Goal: Transaction & Acquisition: Purchase product/service

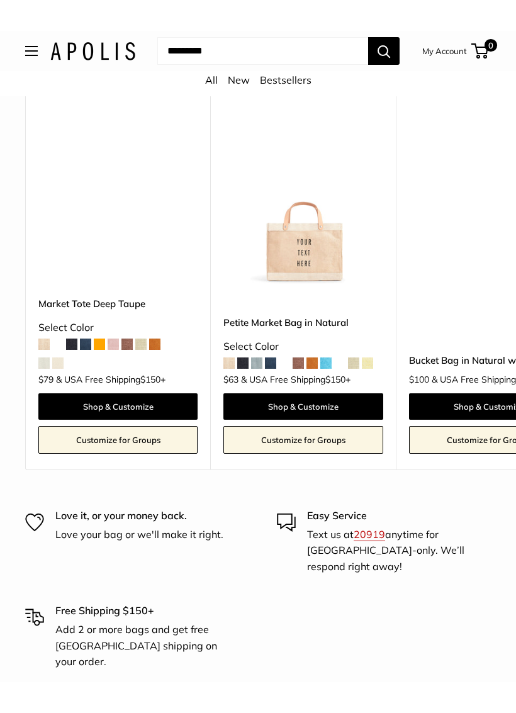
scroll to position [2986, 0]
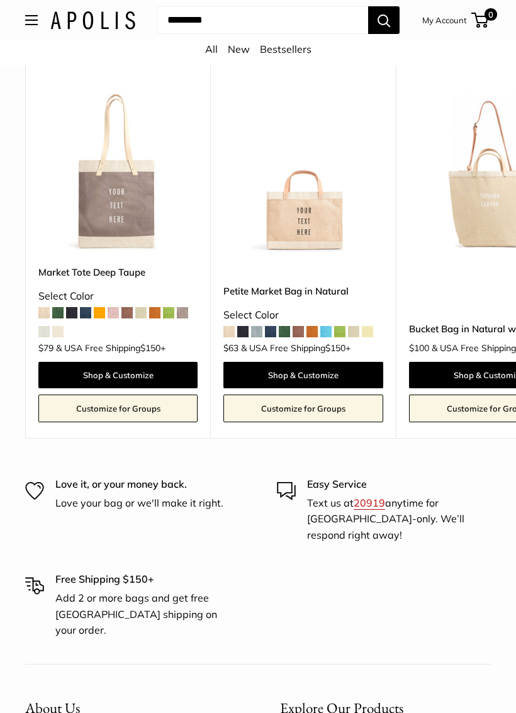
click at [498, 199] on img at bounding box center [489, 173] width 160 height 160
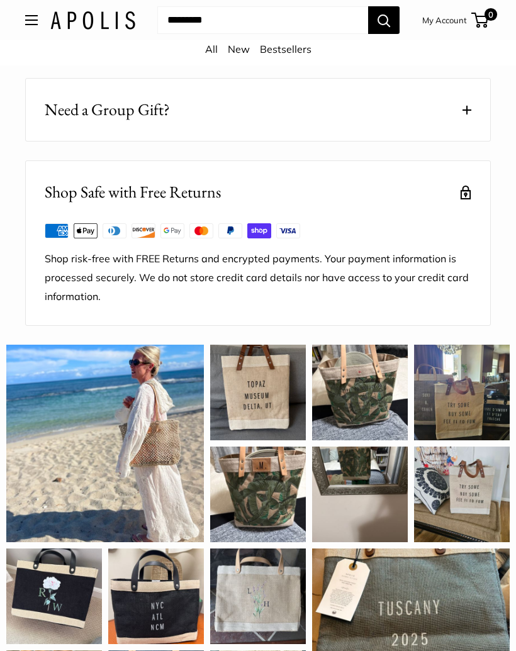
scroll to position [1604, 0]
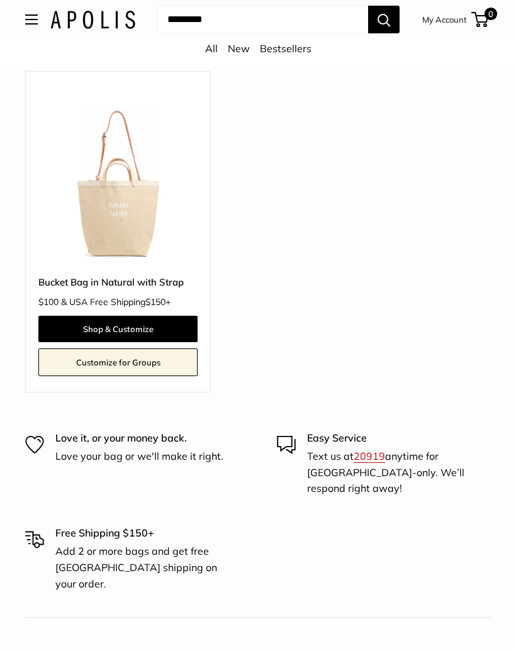
scroll to position [3290, 0]
